Goal: Check status: Check status

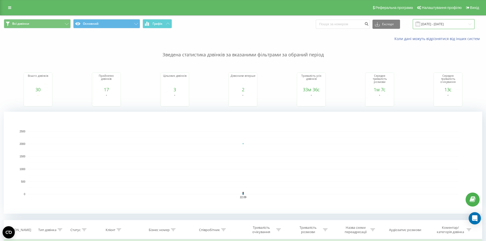
click at [444, 25] on input "22.09.2025 - 22.09.2025" at bounding box center [444, 24] width 62 height 10
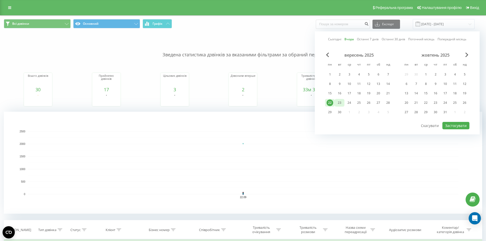
click at [338, 100] on div "23" at bounding box center [339, 103] width 7 height 7
click at [460, 126] on button "Застосувати" at bounding box center [456, 125] width 27 height 7
type input "[DATE] - [DATE]"
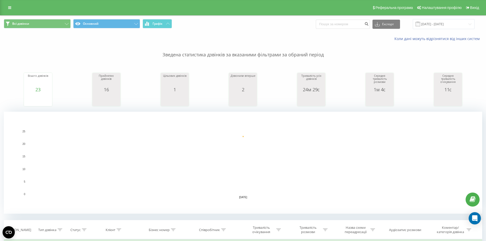
scroll to position [26, 0]
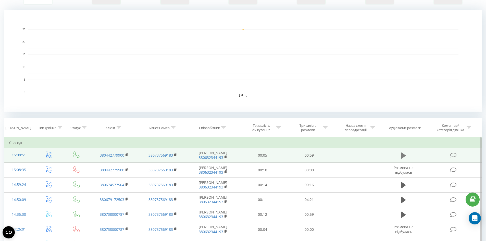
click at [400, 156] on td at bounding box center [403, 155] width 45 height 15
click at [400, 156] on button at bounding box center [404, 156] width 8 height 8
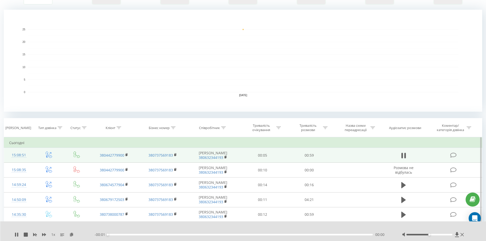
click at [291, 234] on div "- 00:01 00:00 00:00" at bounding box center [242, 234] width 295 height 5
click at [292, 234] on div "00:00" at bounding box center [241, 235] width 266 height 2
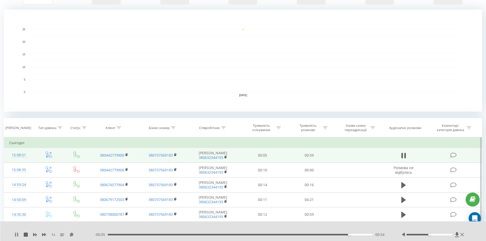
click at [16, 234] on icon at bounding box center [15, 235] width 1 height 4
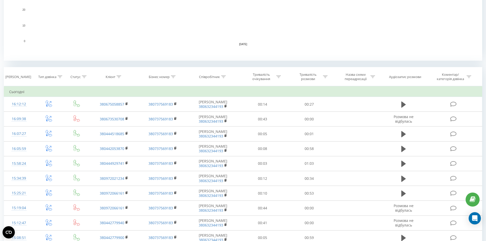
scroll to position [51, 0]
